Goal: Task Accomplishment & Management: Manage account settings

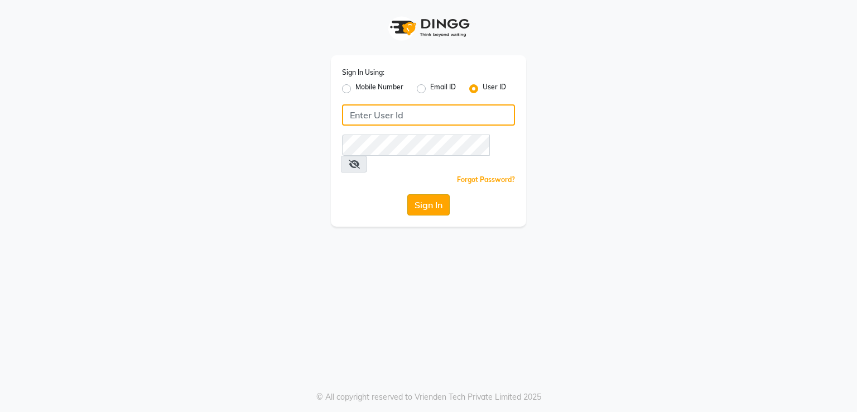
type input "9383215183"
click at [431, 194] on button "Sign In" at bounding box center [428, 204] width 42 height 21
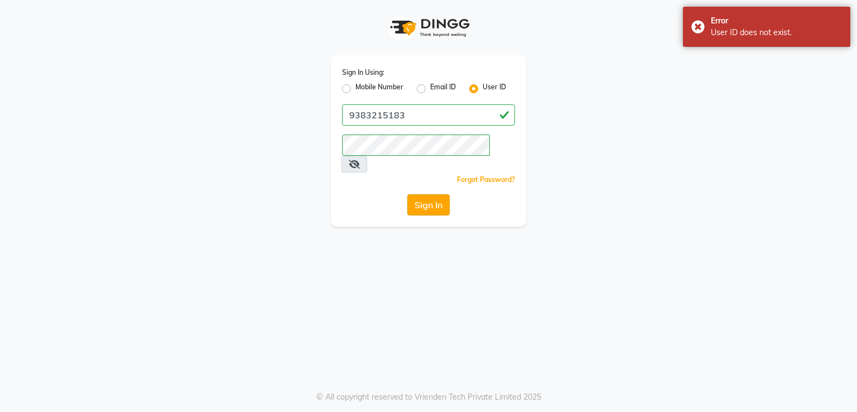
click at [427, 194] on button "Sign In" at bounding box center [428, 204] width 42 height 21
click at [614, 129] on div "Sign In Using: Mobile Number Email ID User ID 9383215183 Remember me Forgot Pas…" at bounding box center [428, 113] width 636 height 227
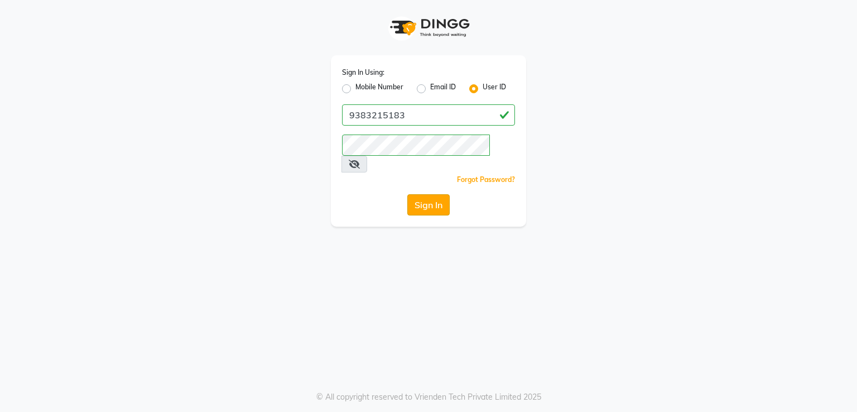
click at [420, 194] on button "Sign In" at bounding box center [428, 204] width 42 height 21
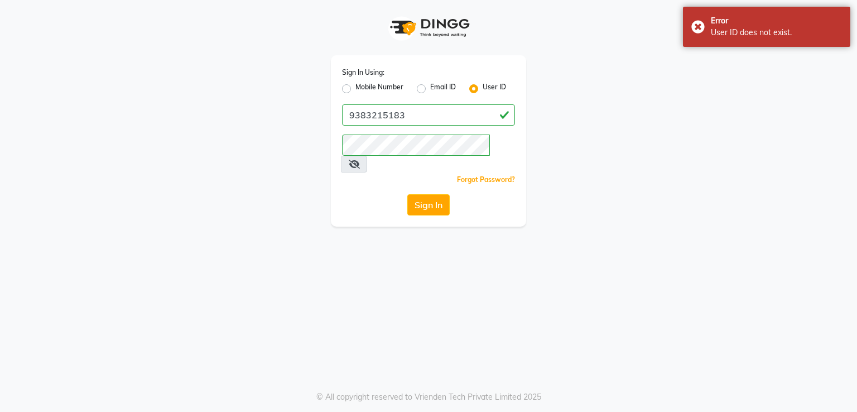
drag, startPoint x: 420, startPoint y: 185, endPoint x: 324, endPoint y: 128, distance: 111.1
click at [324, 128] on div "Sign In Using: Mobile Number Email ID User ID 9383215183 Remember me Forgot Pas…" at bounding box center [429, 113] width 212 height 227
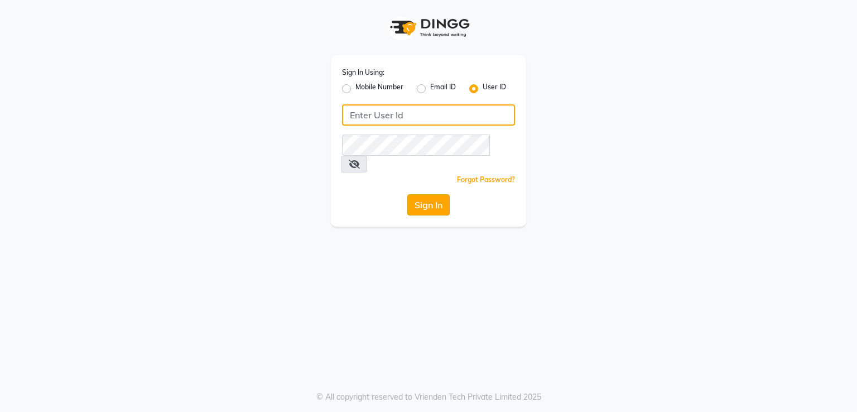
type input "9383215183"
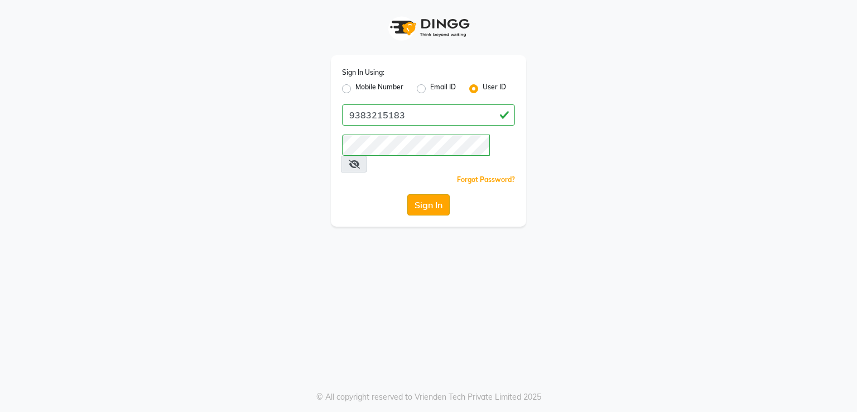
click at [431, 194] on button "Sign In" at bounding box center [428, 204] width 42 height 21
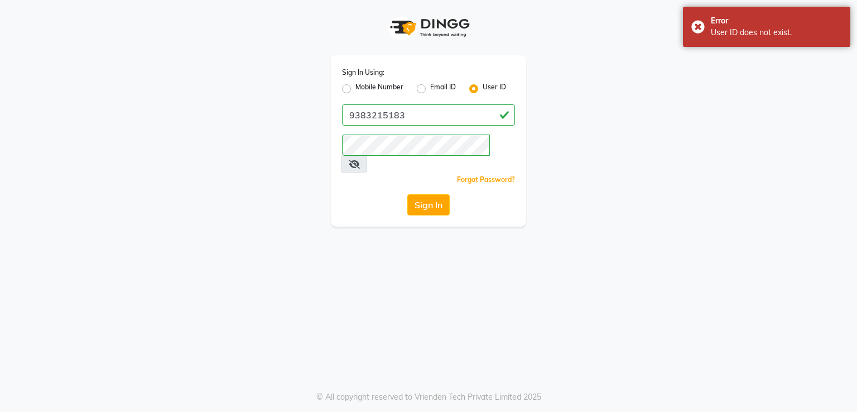
click at [355, 89] on label "Mobile Number" at bounding box center [379, 88] width 48 height 13
click at [355, 89] on input "Mobile Number" at bounding box center [358, 85] width 7 height 7
radio input "true"
radio input "false"
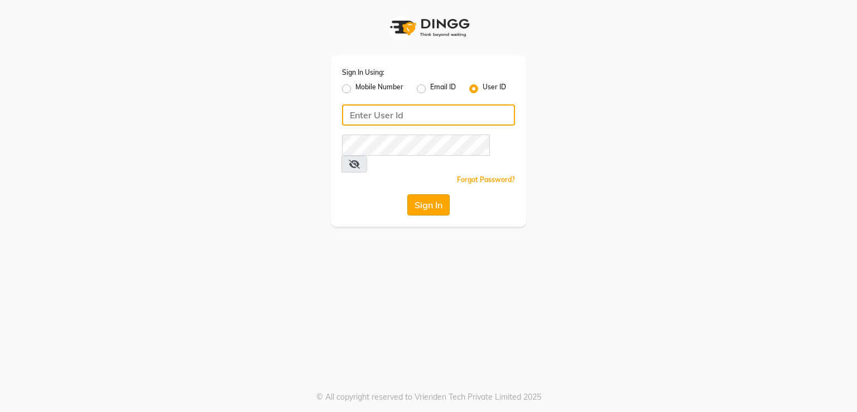
type input "9383215183"
click at [429, 194] on button "Sign In" at bounding box center [428, 204] width 42 height 21
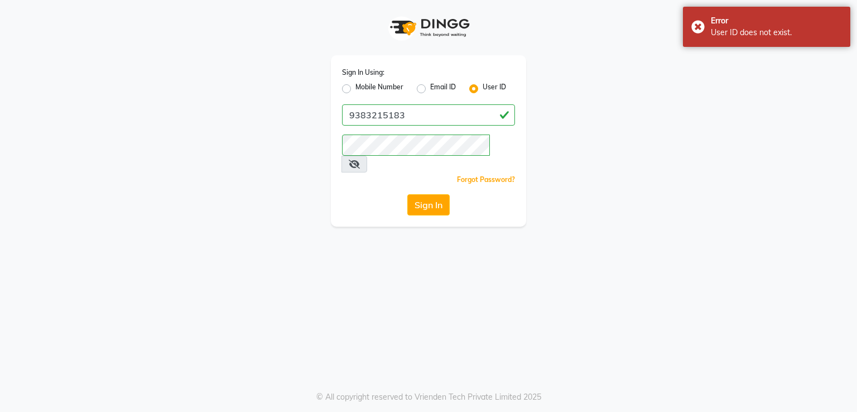
click at [360, 160] on icon at bounding box center [354, 164] width 11 height 9
click at [359, 160] on icon at bounding box center [354, 164] width 10 height 9
click at [415, 194] on button "Sign In" at bounding box center [428, 204] width 42 height 21
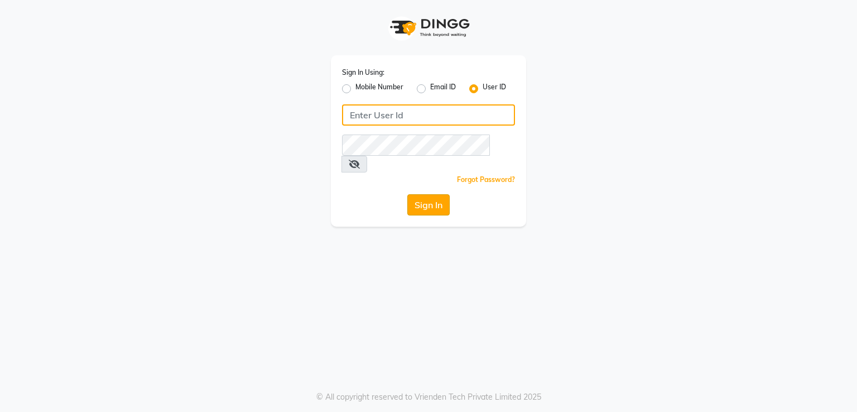
type input "9383215183"
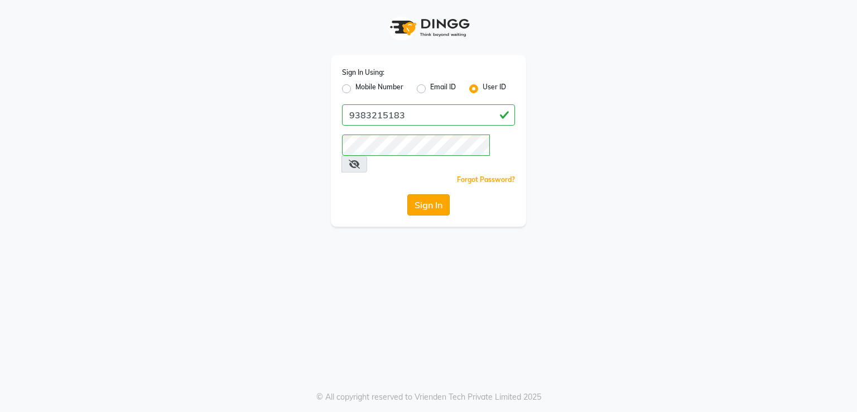
click at [420, 194] on button "Sign In" at bounding box center [428, 204] width 42 height 21
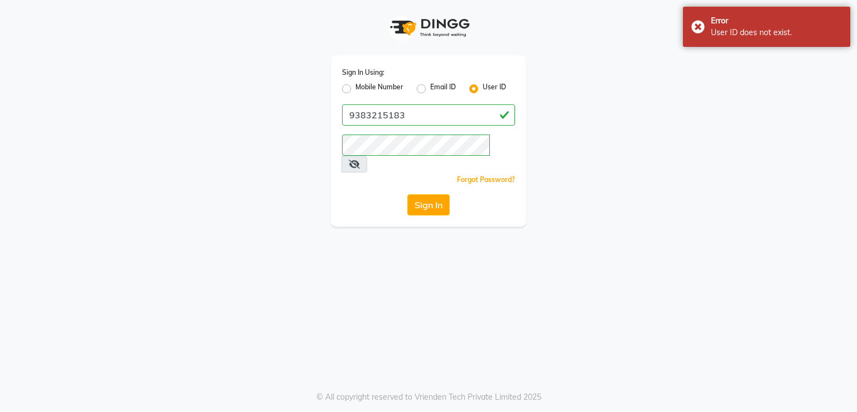
click at [399, 278] on div "Sign In Using: Mobile Number Email ID User ID 9383215183 Remember me Forgot Pas…" at bounding box center [428, 206] width 857 height 412
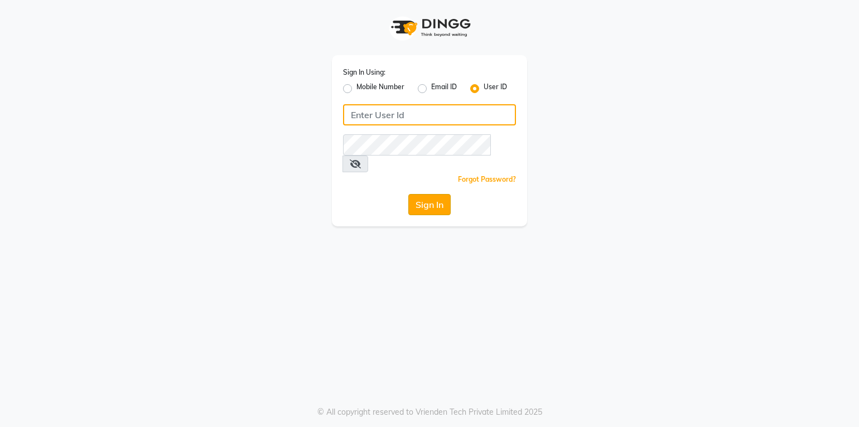
type input "9383215183"
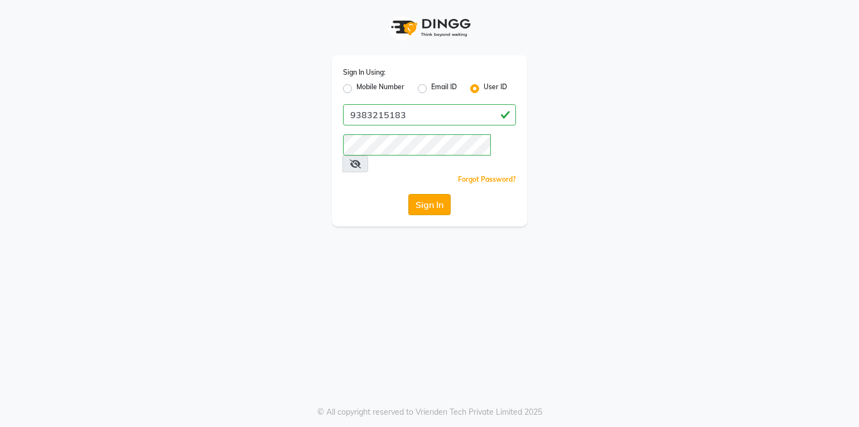
click at [433, 194] on button "Sign In" at bounding box center [429, 204] width 42 height 21
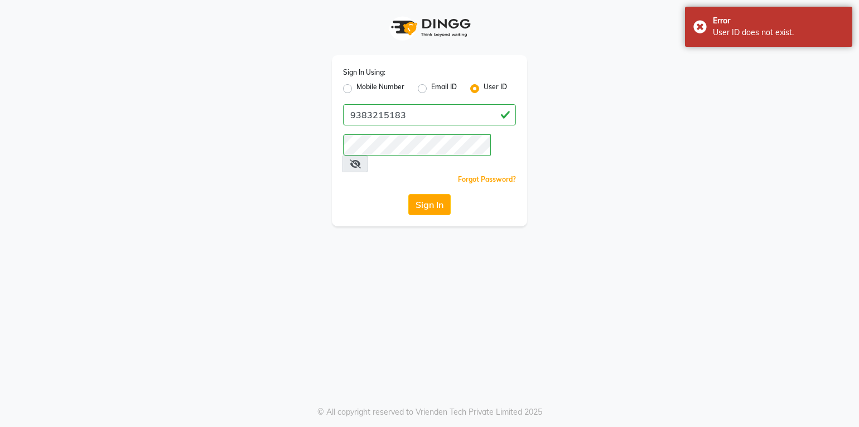
click at [357, 91] on label "Mobile Number" at bounding box center [381, 88] width 48 height 13
click at [357, 89] on input "Mobile Number" at bounding box center [360, 85] width 7 height 7
radio input "true"
radio input "false"
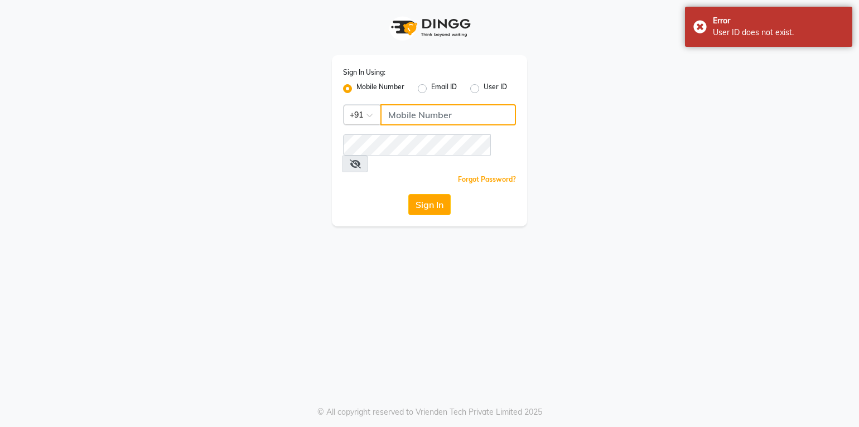
click at [437, 118] on input "Username" at bounding box center [449, 114] width 136 height 21
type input "9383215183"
click at [429, 194] on button "Sign In" at bounding box center [429, 204] width 42 height 21
